Goal: Task Accomplishment & Management: Manage account settings

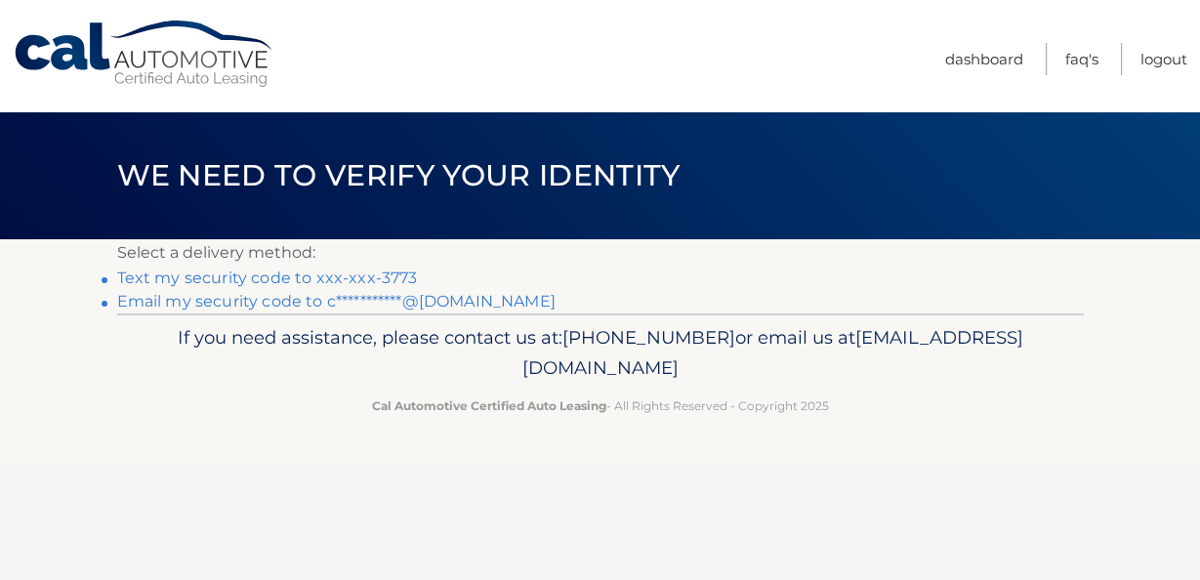
click at [336, 282] on link "Text my security code to xxx-xxx-3773" at bounding box center [267, 278] width 301 height 19
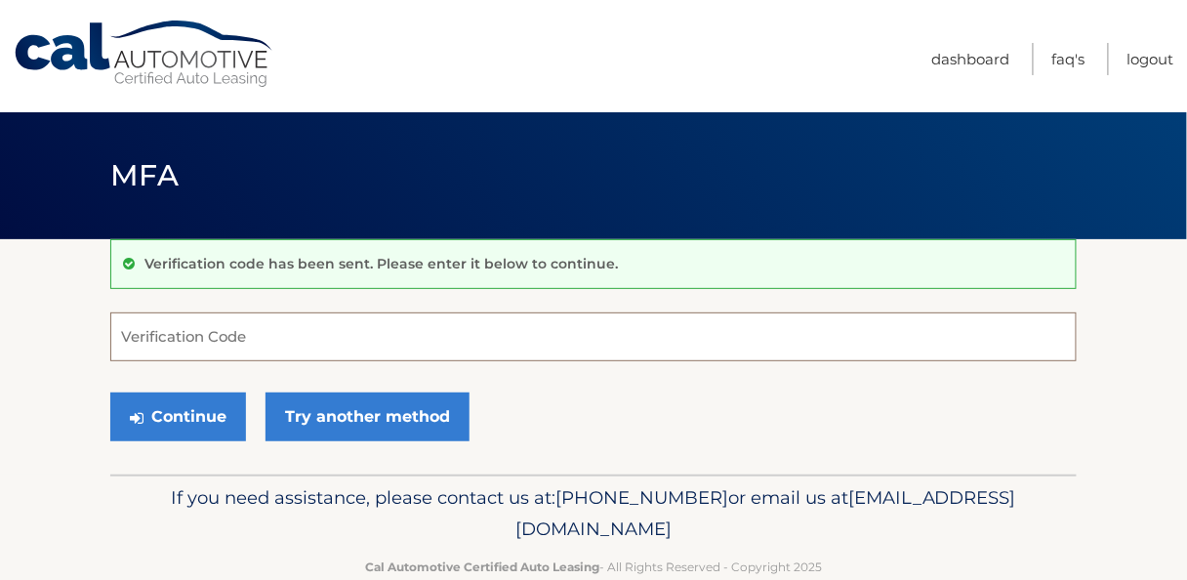
click at [223, 334] on input "Verification Code" at bounding box center [593, 336] width 967 height 49
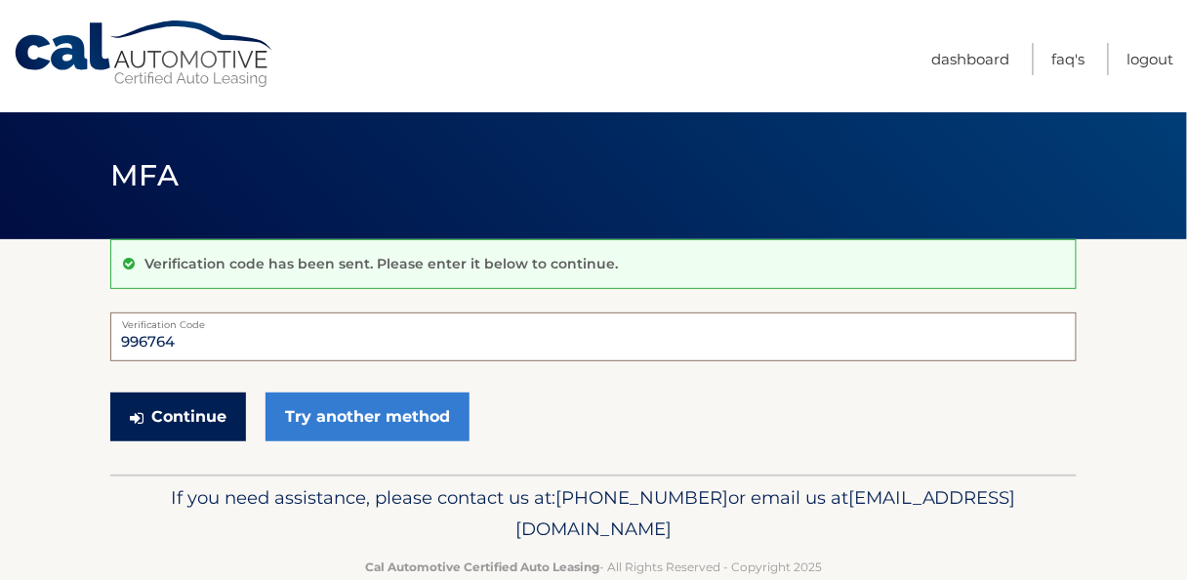
type input "996764"
click at [220, 409] on button "Continue" at bounding box center [178, 417] width 136 height 49
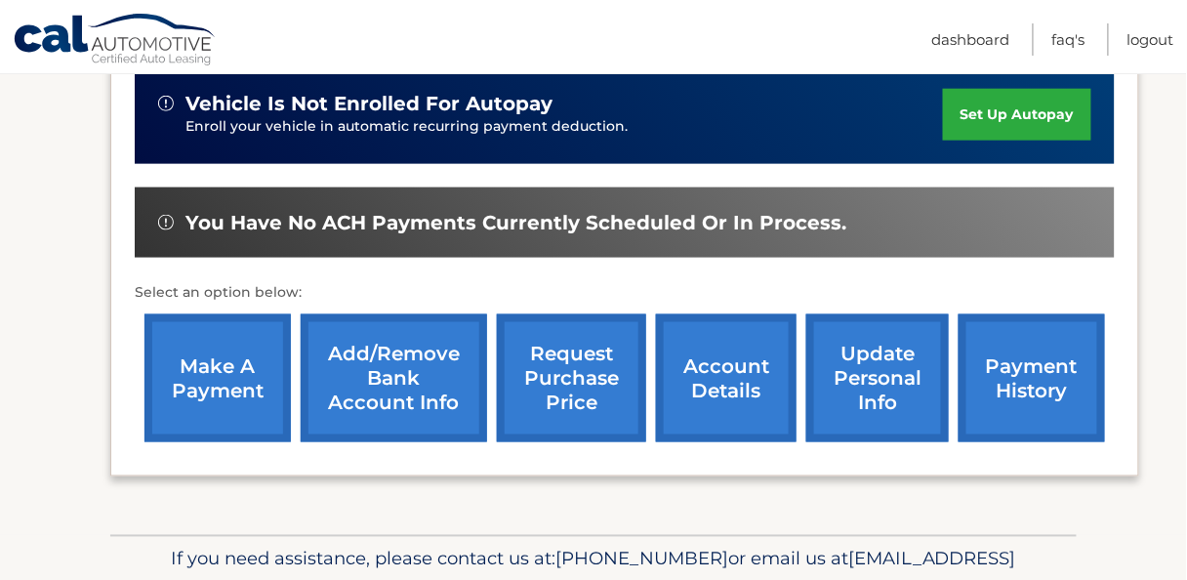
scroll to position [520, 0]
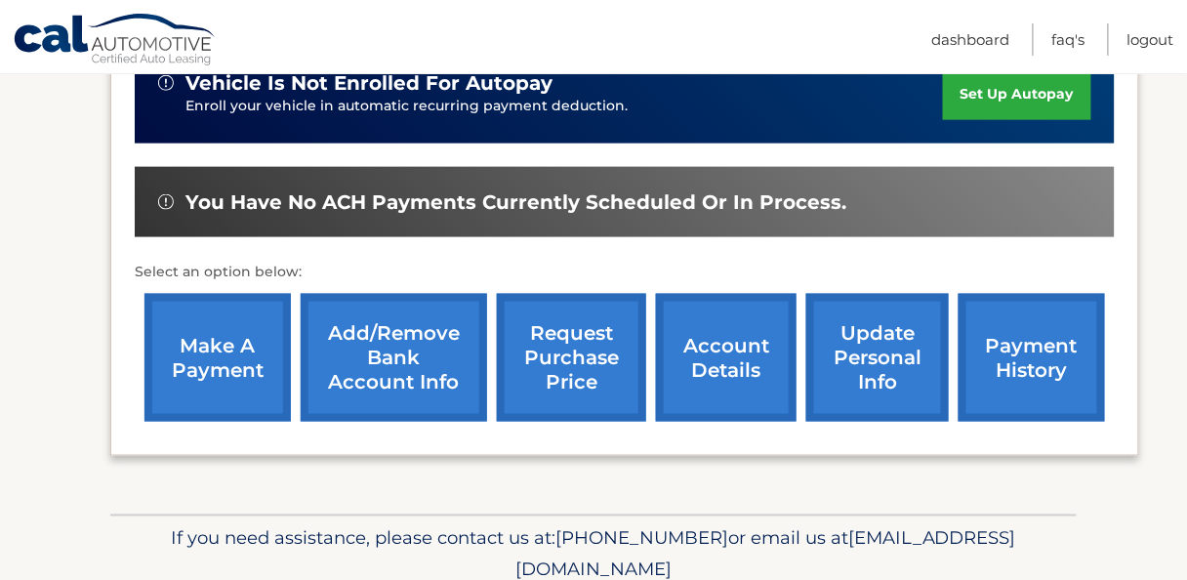
click at [225, 387] on link "make a payment" at bounding box center [218, 358] width 146 height 128
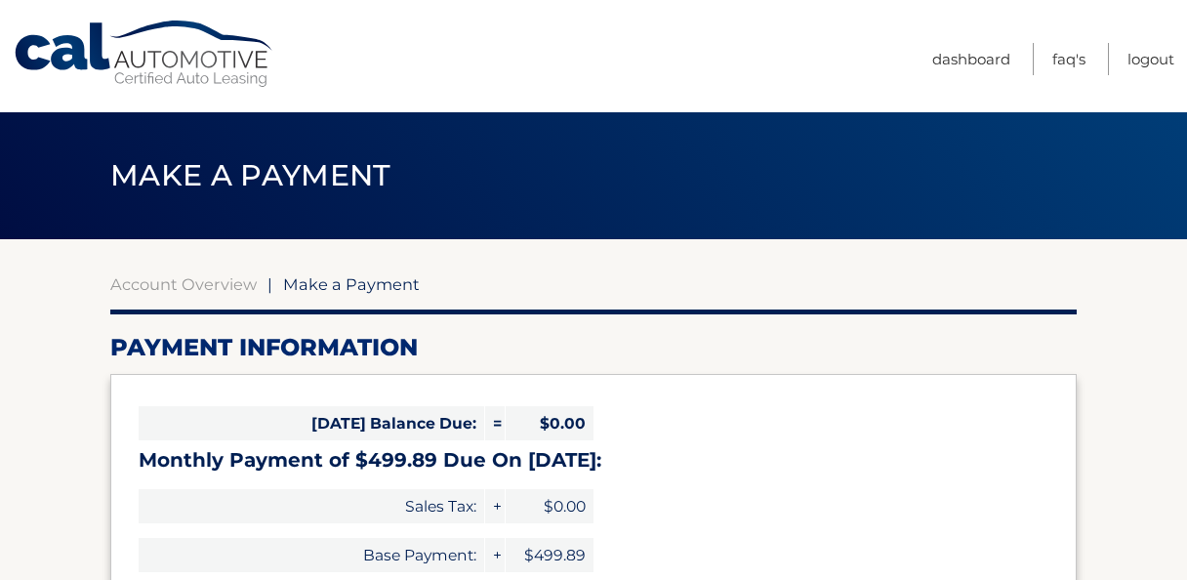
select select "ODg0Y2FhZjEtMzVmZi00ZWZhLWE1ZjUtOTlhNjViODRmMjIy"
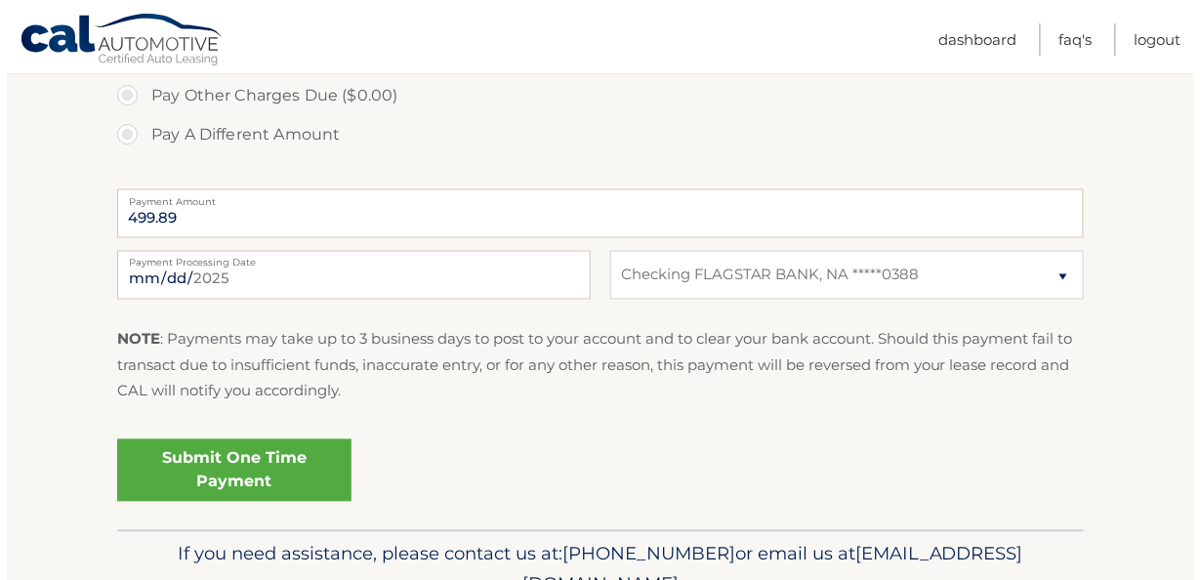
scroll to position [728, 0]
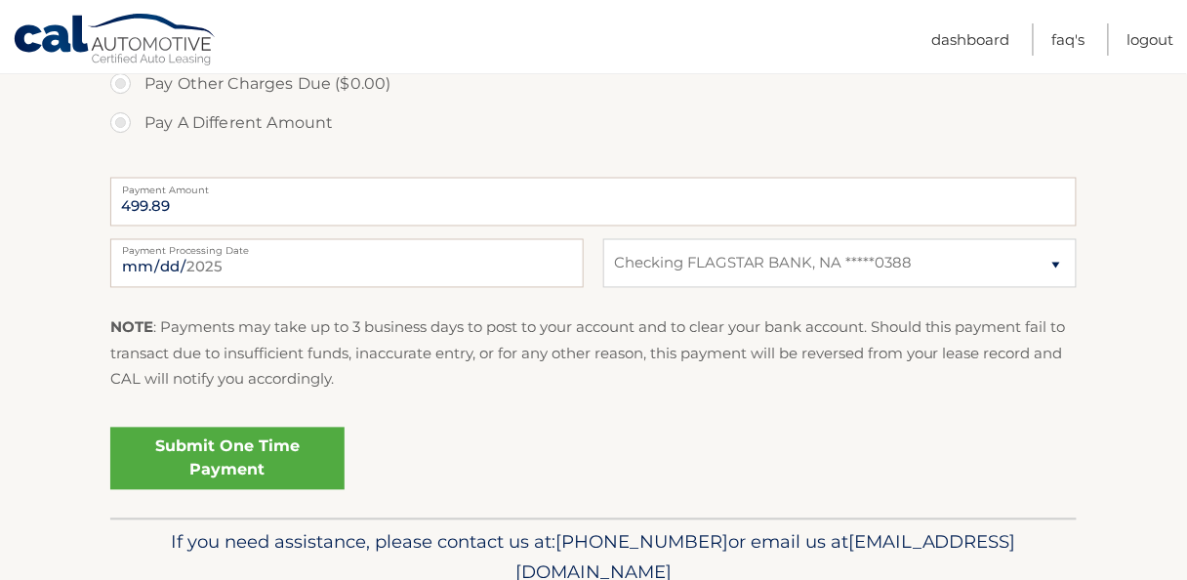
click at [283, 467] on link "Submit One Time Payment" at bounding box center [227, 459] width 234 height 62
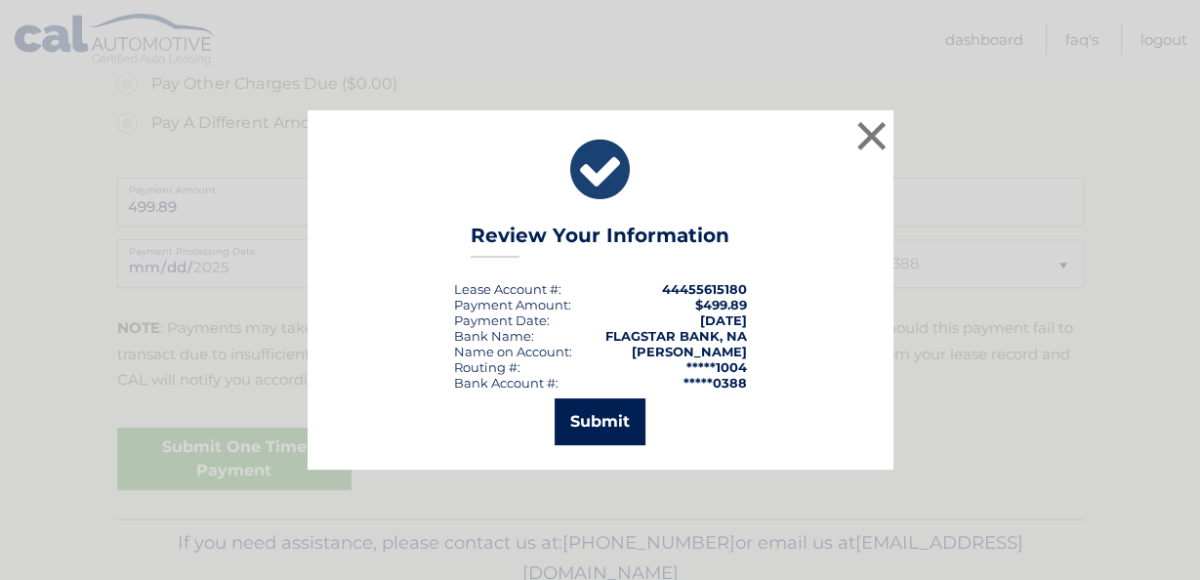
click at [618, 424] on button "Submit" at bounding box center [600, 421] width 91 height 47
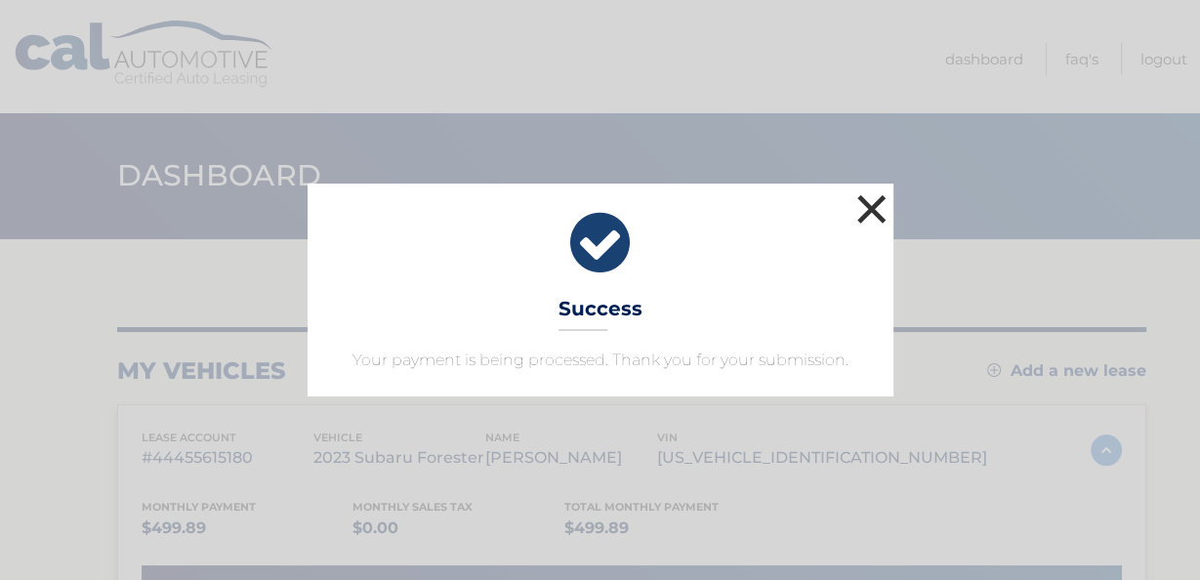
click at [880, 198] on button "×" at bounding box center [871, 208] width 39 height 39
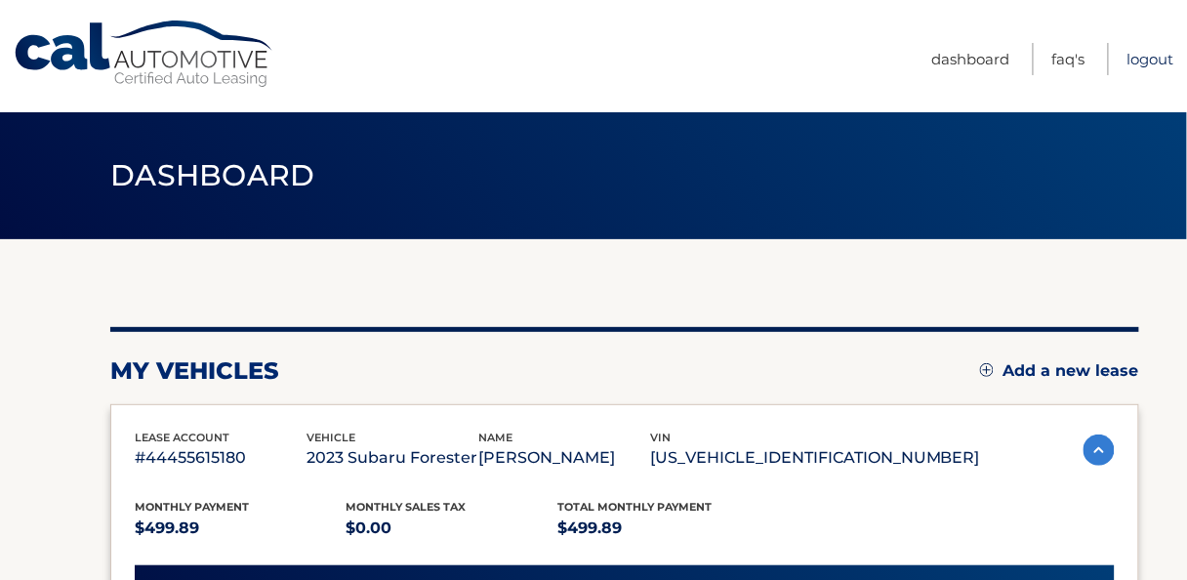
click at [1156, 57] on link "Logout" at bounding box center [1151, 59] width 47 height 32
